Goal: Information Seeking & Learning: Understand process/instructions

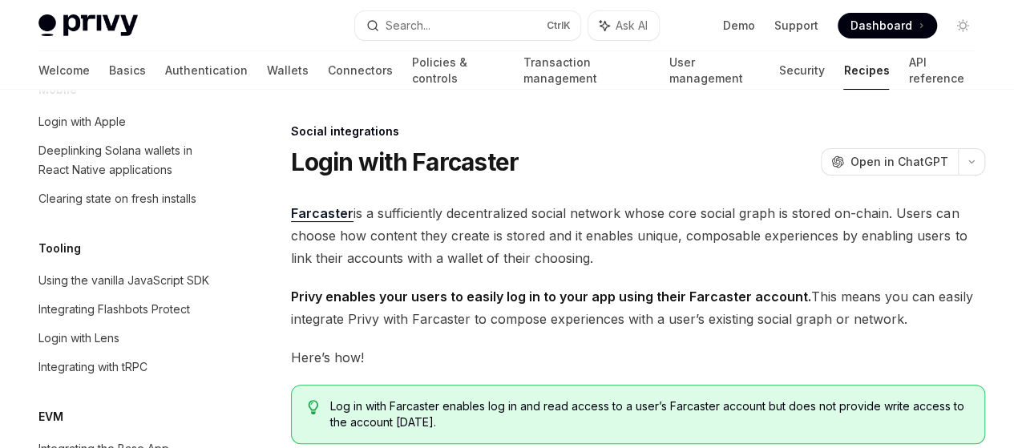
scroll to position [1979, 0]
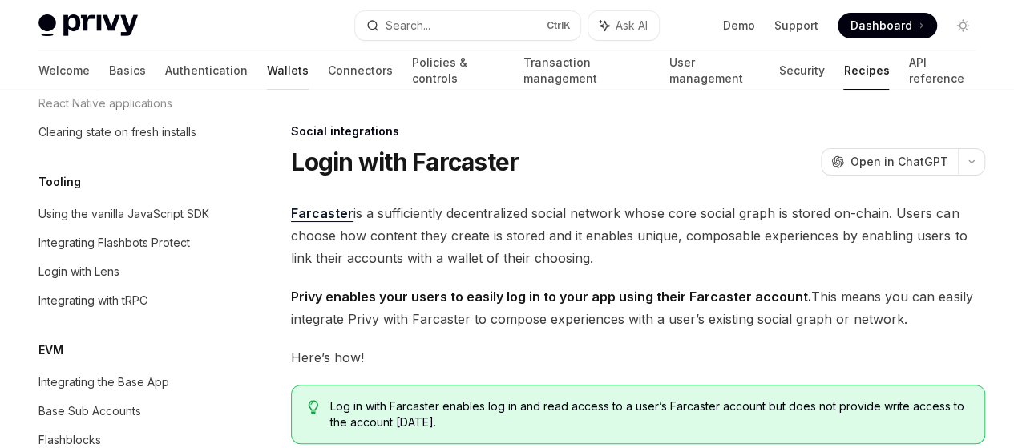
click at [267, 82] on link "Wallets" at bounding box center [288, 70] width 42 height 38
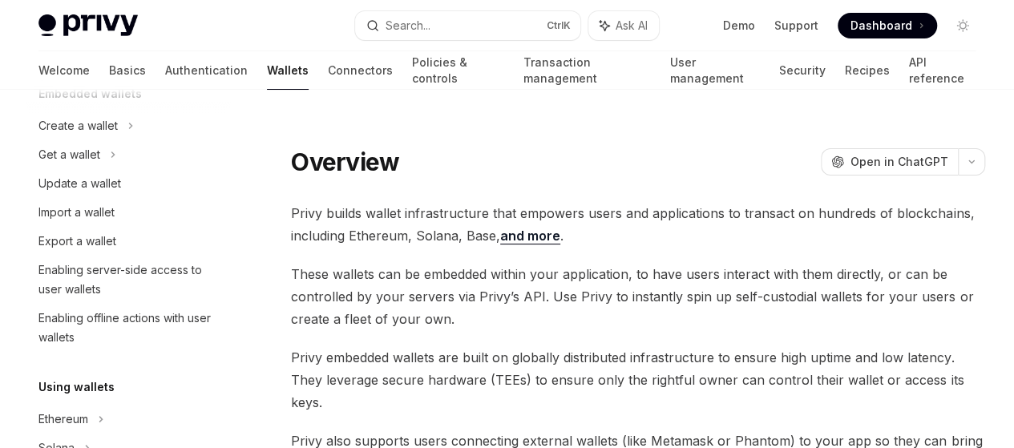
scroll to position [134, 0]
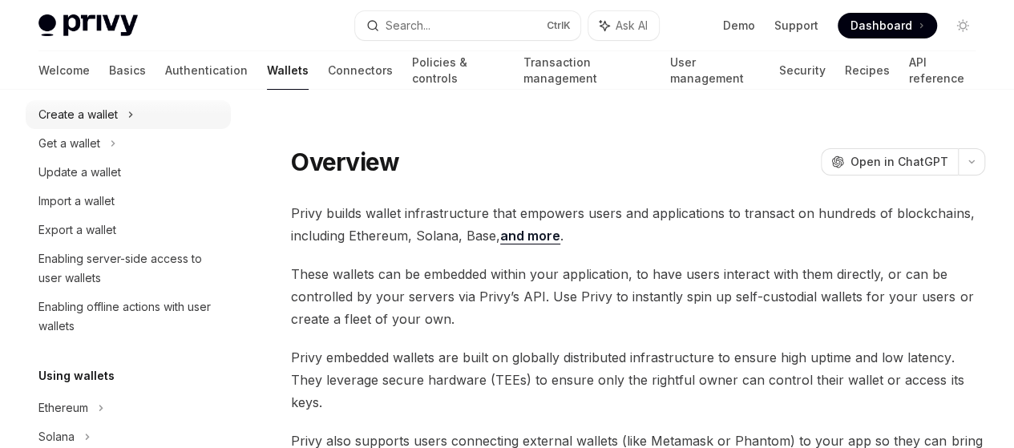
click at [128, 117] on icon at bounding box center [130, 114] width 6 height 19
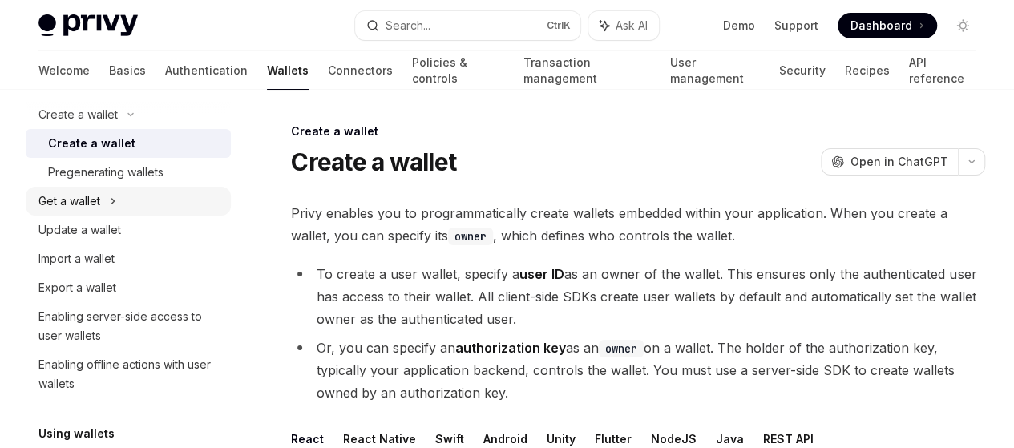
click at [134, 191] on div "Get a wallet" at bounding box center [128, 201] width 205 height 29
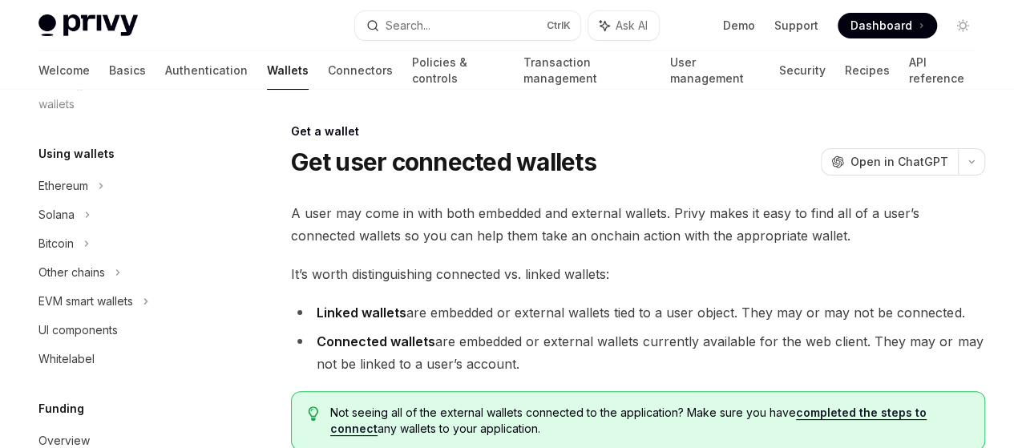
scroll to position [501, 0]
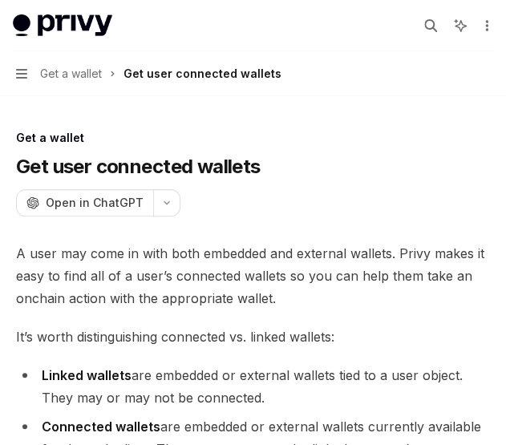
type textarea "*"
